Goal: Information Seeking & Learning: Check status

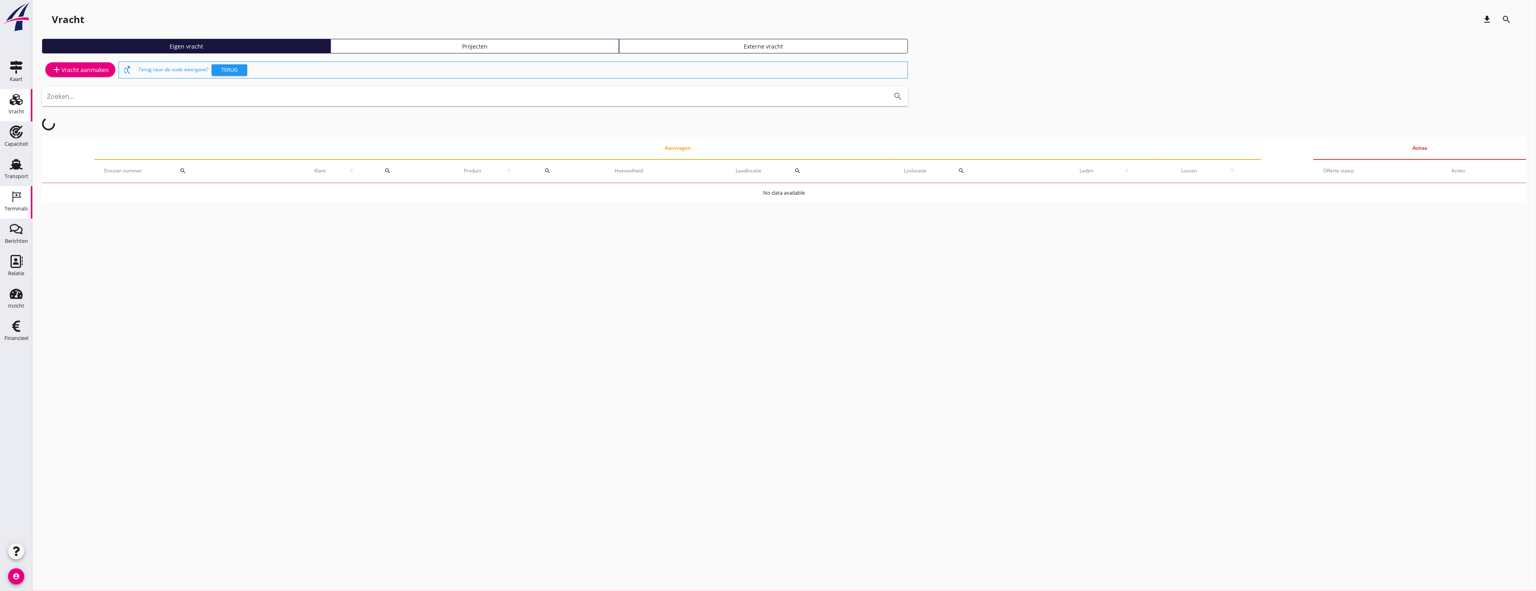
click at [26, 199] on link "Terminals Terminals" at bounding box center [16, 202] width 32 height 32
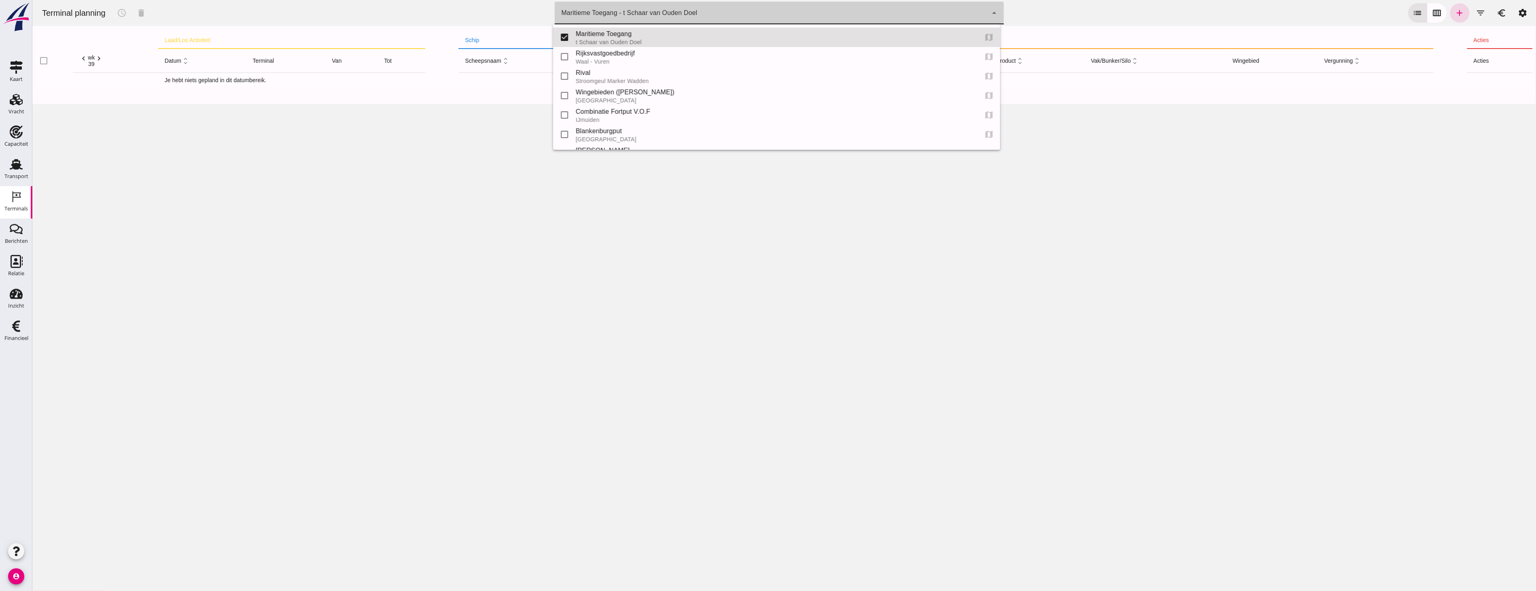
click at [647, 8] on div "Maritieme Toegang - t Schaar van Ouden Doel" at bounding box center [629, 13] width 136 height 10
click at [585, 134] on div "Blankenburgput" at bounding box center [773, 131] width 395 height 10
type input "e6c78bfd-e3f1-4bb9-b01e-b37ce3668b52"
checkbox input "false"
checkbox input "true"
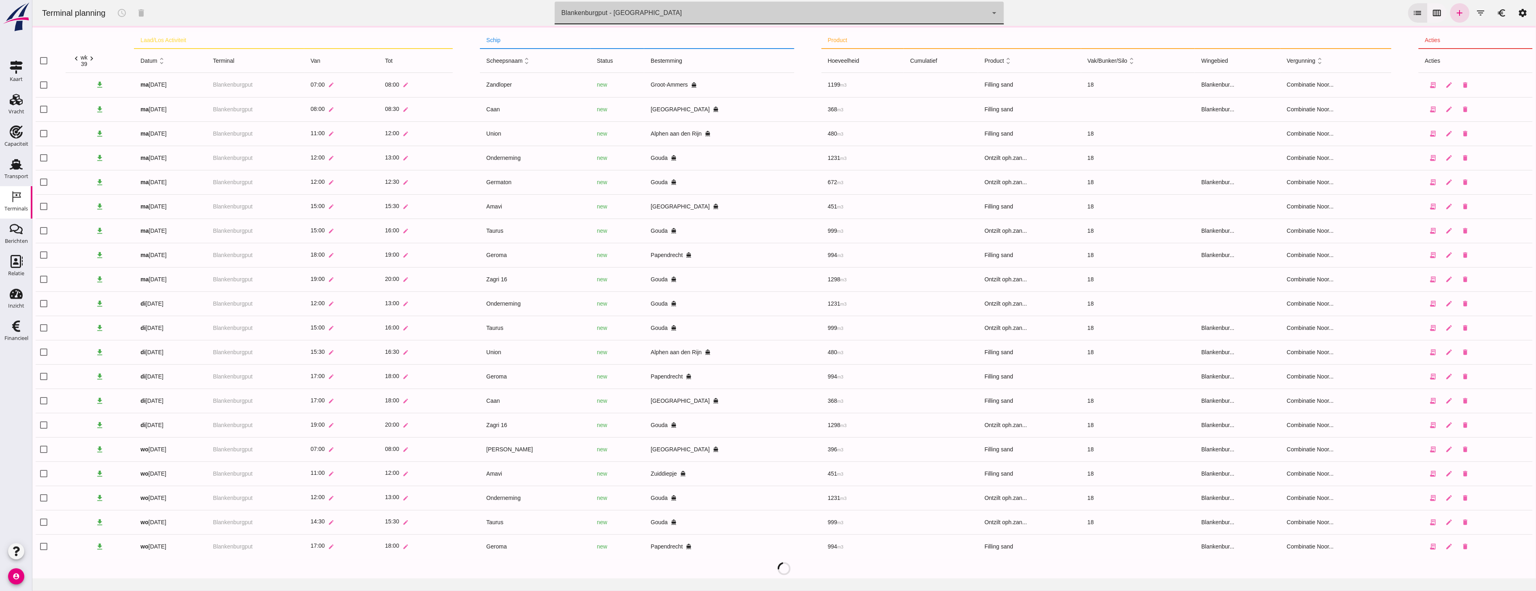
click at [1435, 9] on icon "calendar_view_week" at bounding box center [1437, 13] width 10 height 10
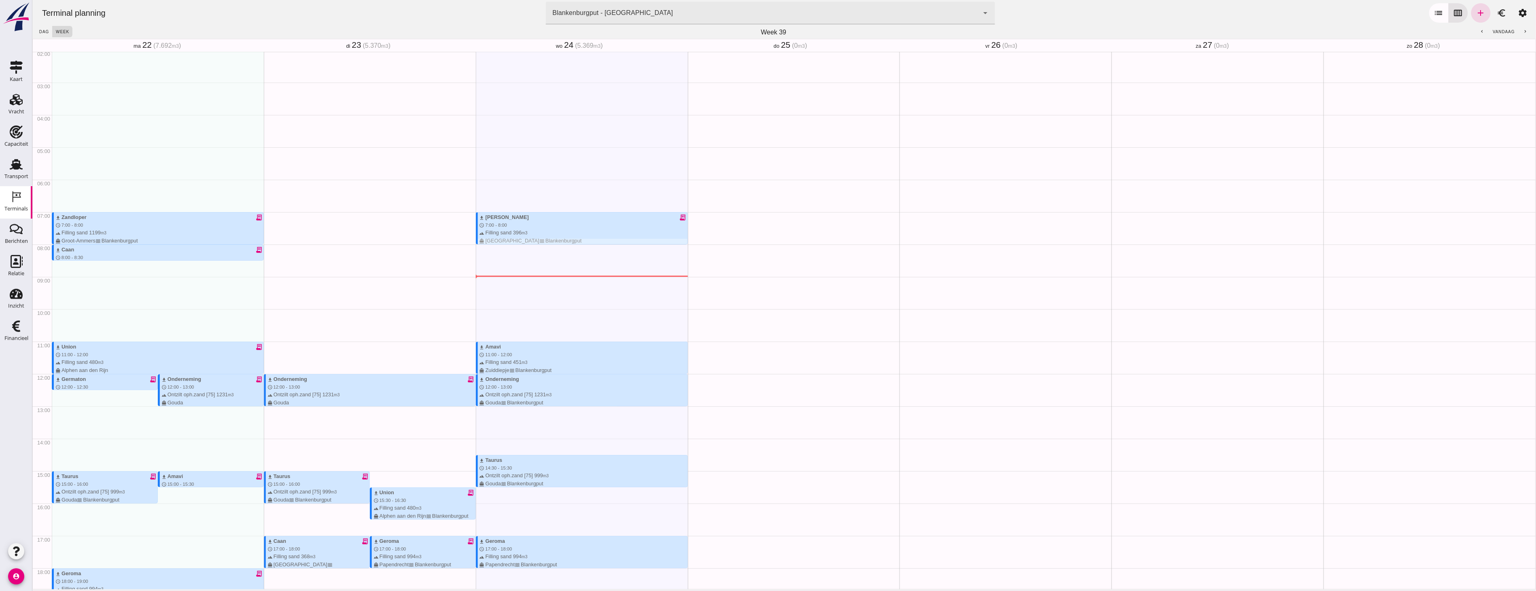
scroll to position [59, 0]
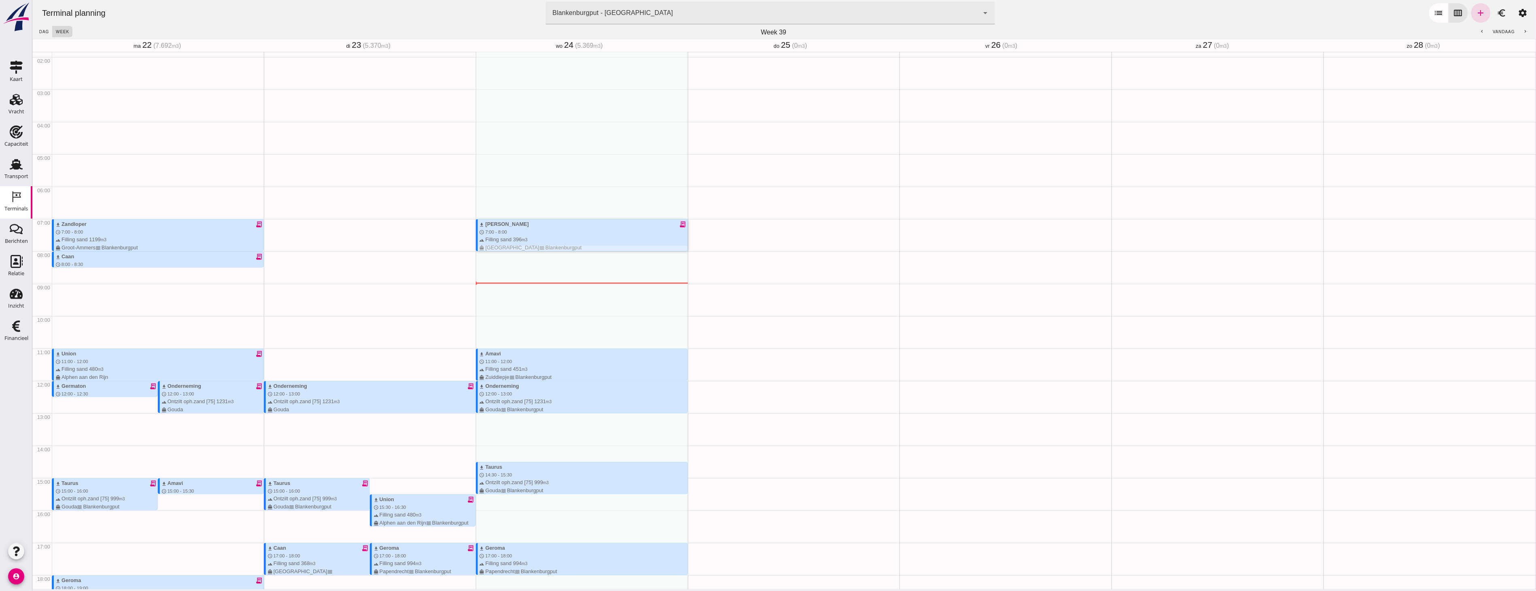
click at [535, 236] on div "terrain Filling sand 396 m3 directions_boat Delft waves [GEOGRAPHIC_DATA]" at bounding box center [583, 243] width 208 height 15
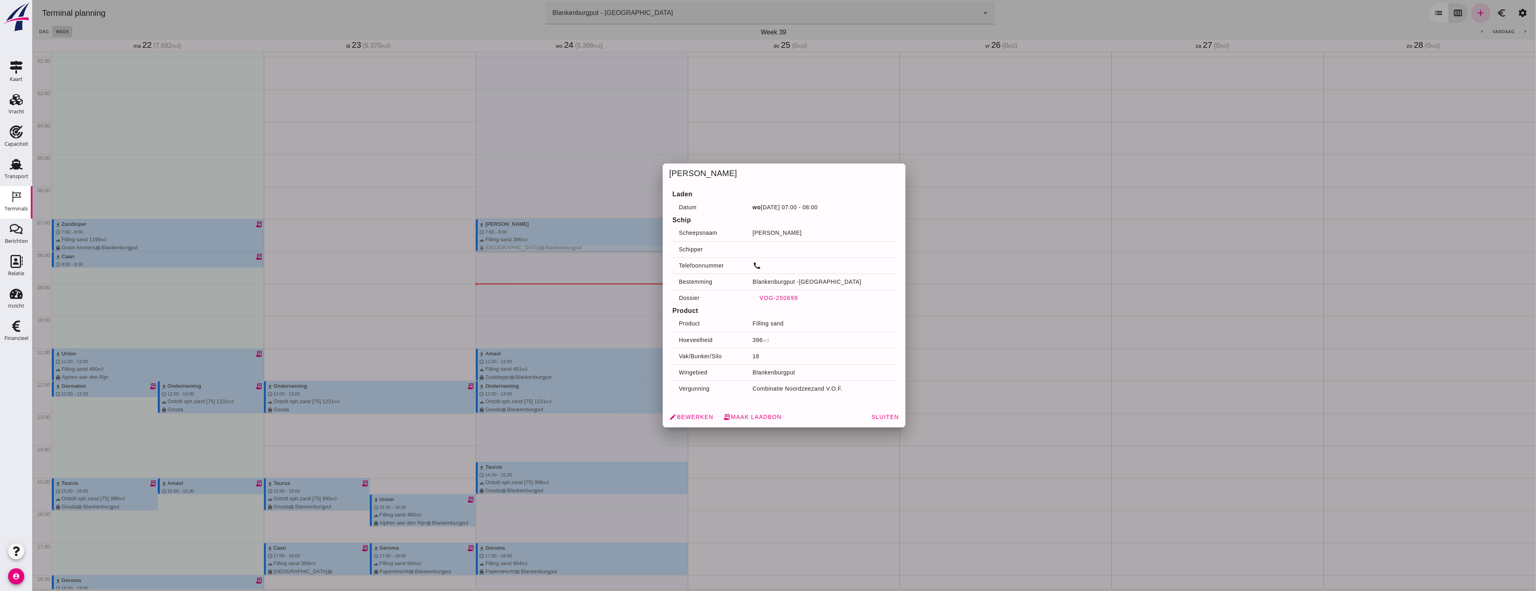
click at [781, 298] on span "VOG-250699" at bounding box center [778, 298] width 39 height 6
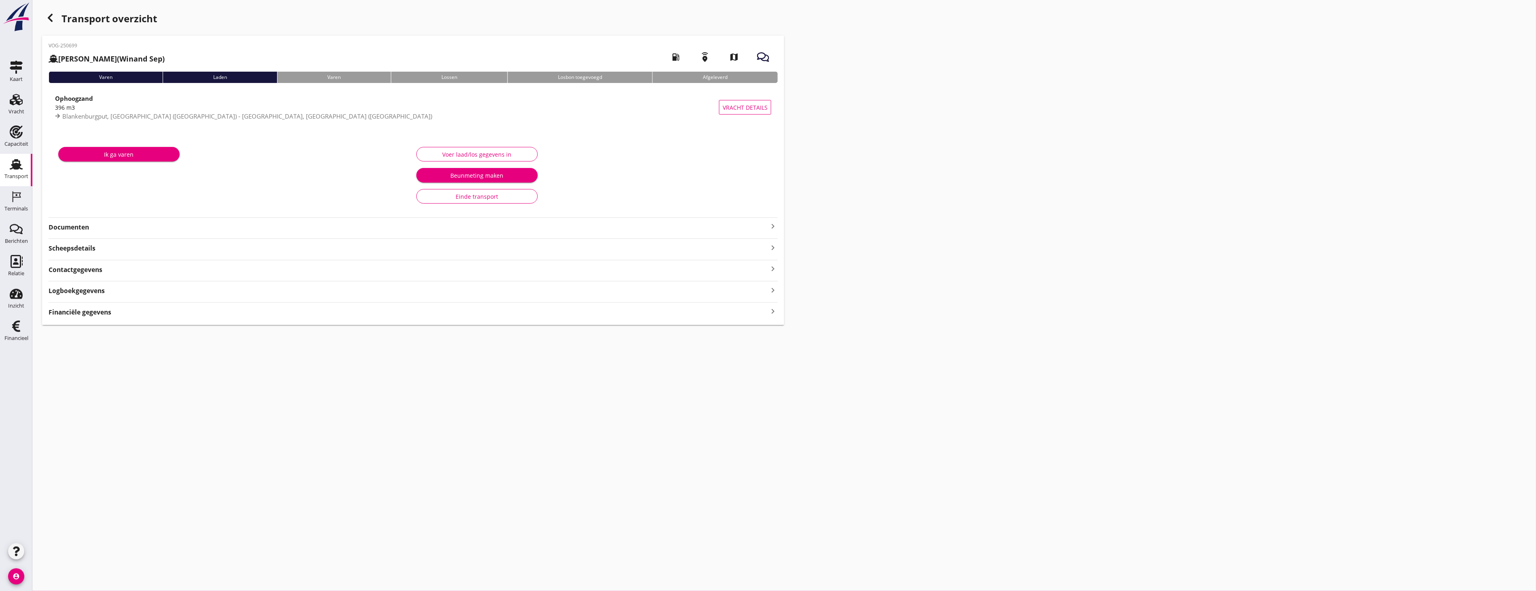
click at [140, 231] on strong "Documenten" at bounding box center [409, 227] width 720 height 9
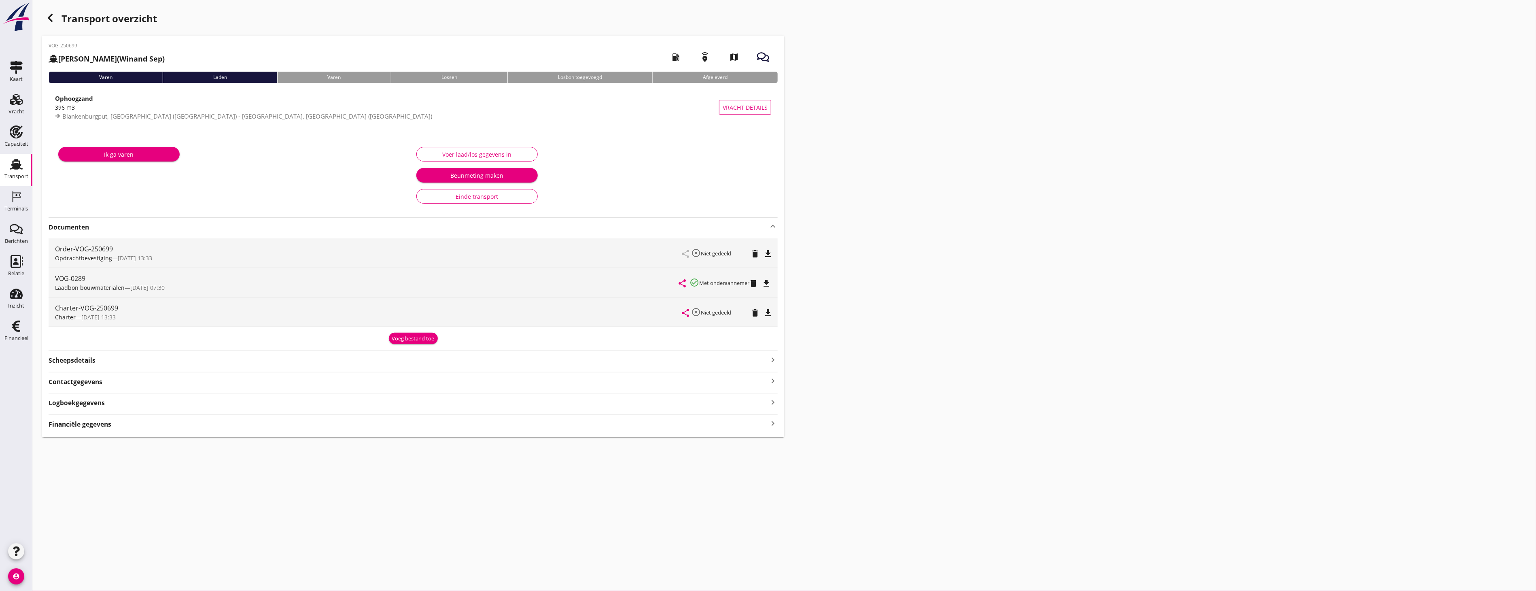
click at [103, 359] on div "Scheepsdetails keyboard_arrow_right" at bounding box center [413, 359] width 729 height 11
click at [173, 439] on div "VOG-250699 [PERSON_NAME] (Winand Sep) local_gas_station emergency_share map Var…" at bounding box center [413, 261] width 742 height 450
click at [137, 429] on div "Contactgegevens keyboard_arrow_right" at bounding box center [413, 429] width 729 height 11
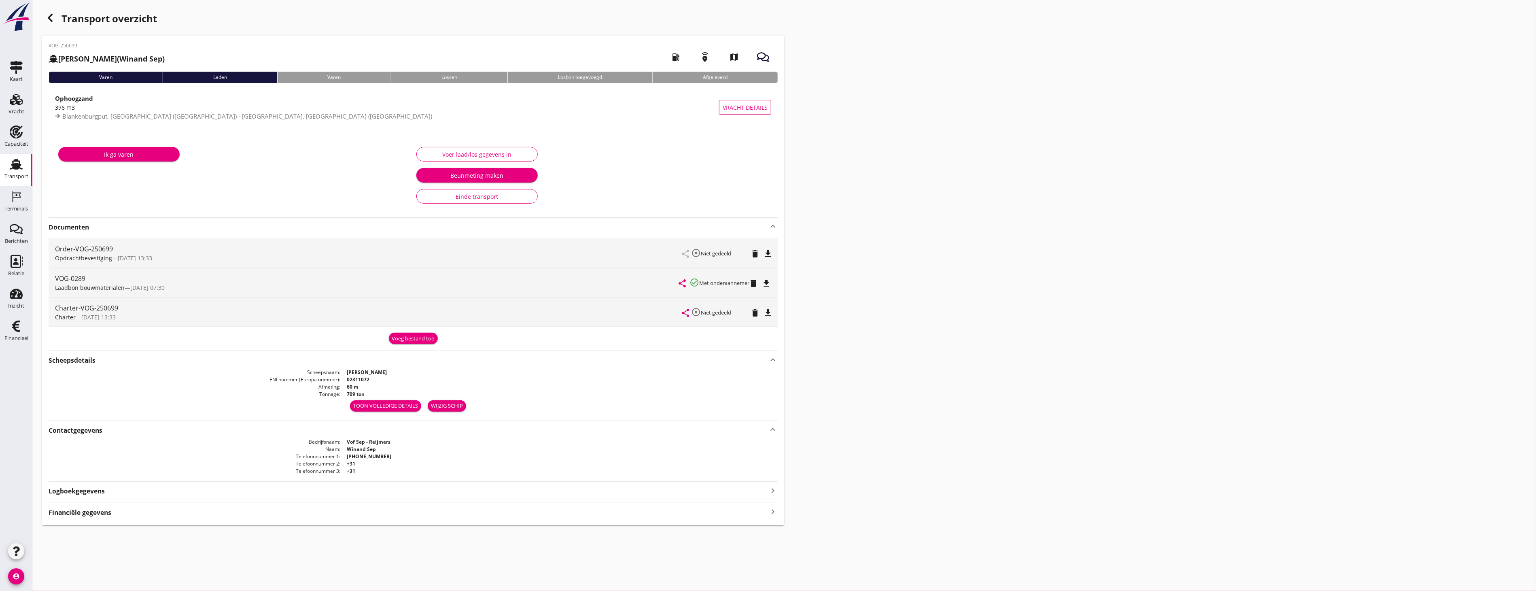
click at [770, 283] on icon "file_download" at bounding box center [767, 283] width 10 height 10
